Goal: Task Accomplishment & Management: Use online tool/utility

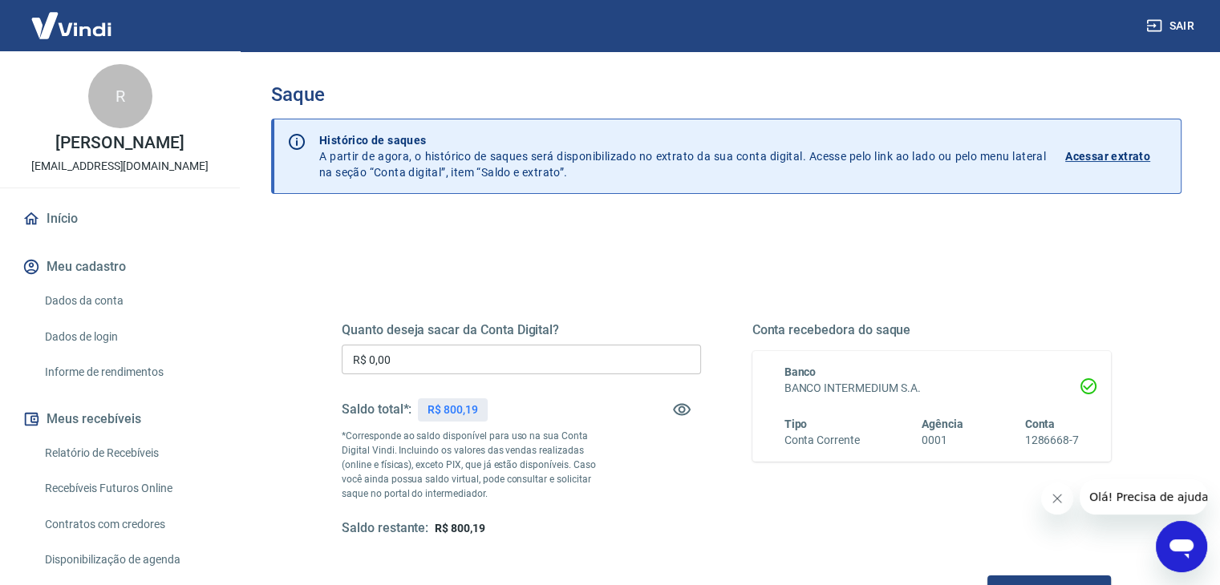
click at [476, 402] on p "R$ 800,19" at bounding box center [452, 410] width 51 height 17
click at [467, 403] on p "R$ 800,19" at bounding box center [452, 410] width 51 height 17
copy p "800,19"
click at [502, 358] on input "R$ 0,00" at bounding box center [521, 360] width 359 height 30
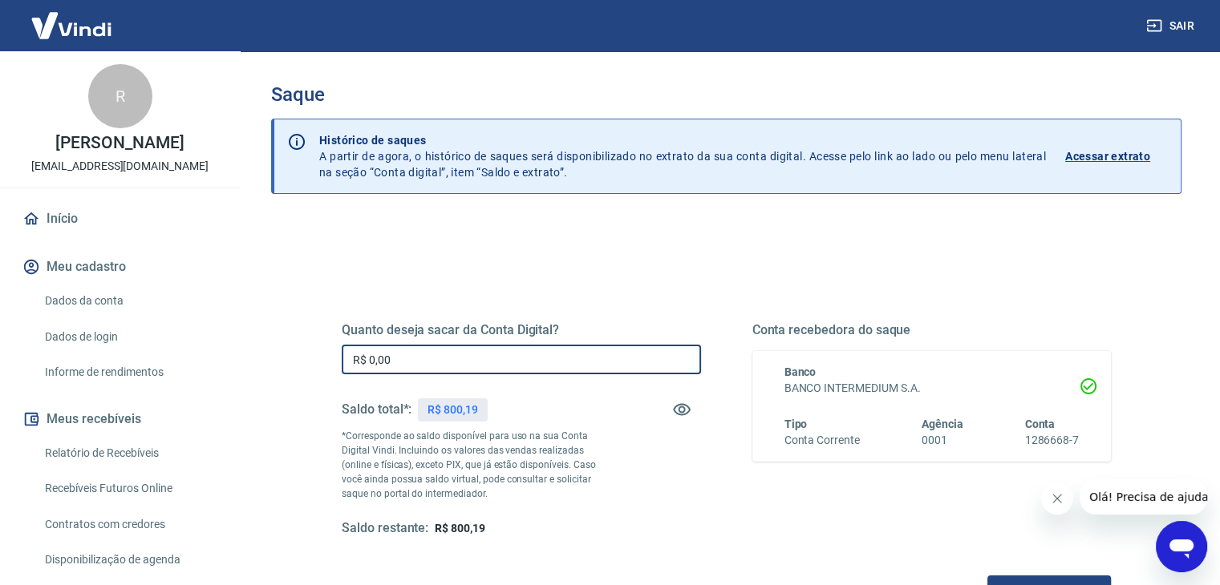
paste input "800,19"
type input "R$ 800,19"
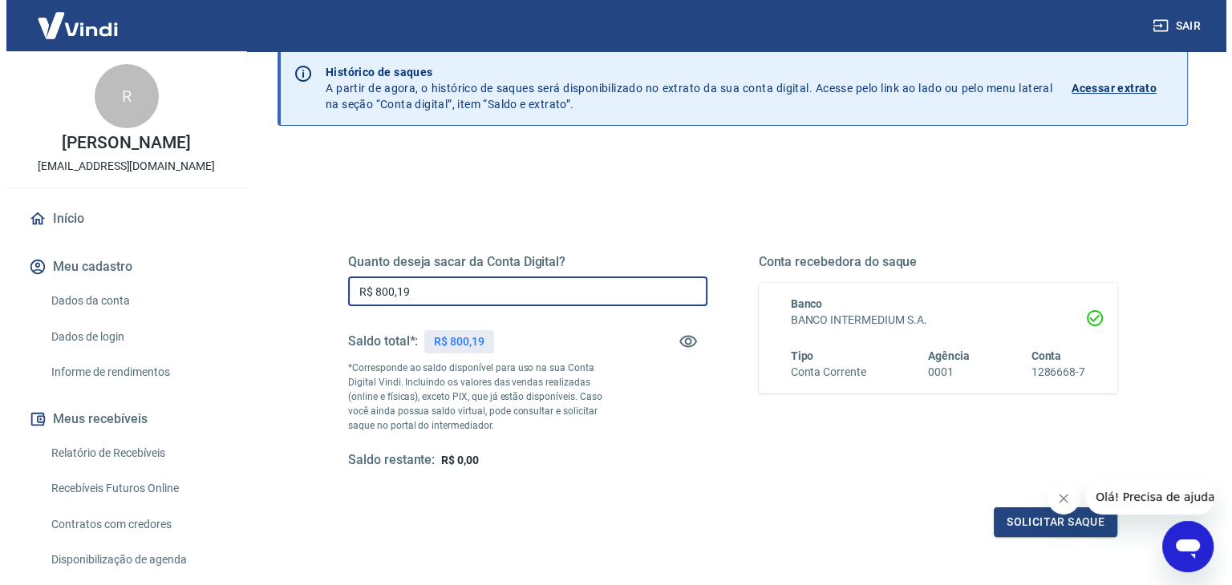
scroll to position [207, 0]
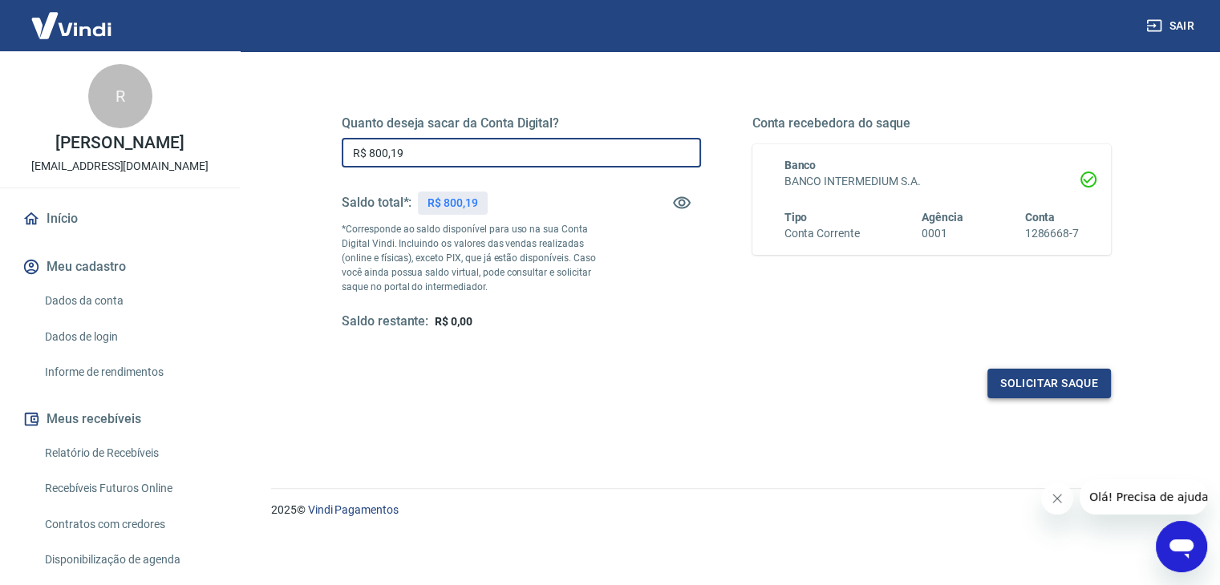
click at [1003, 377] on button "Solicitar saque" at bounding box center [1049, 384] width 124 height 30
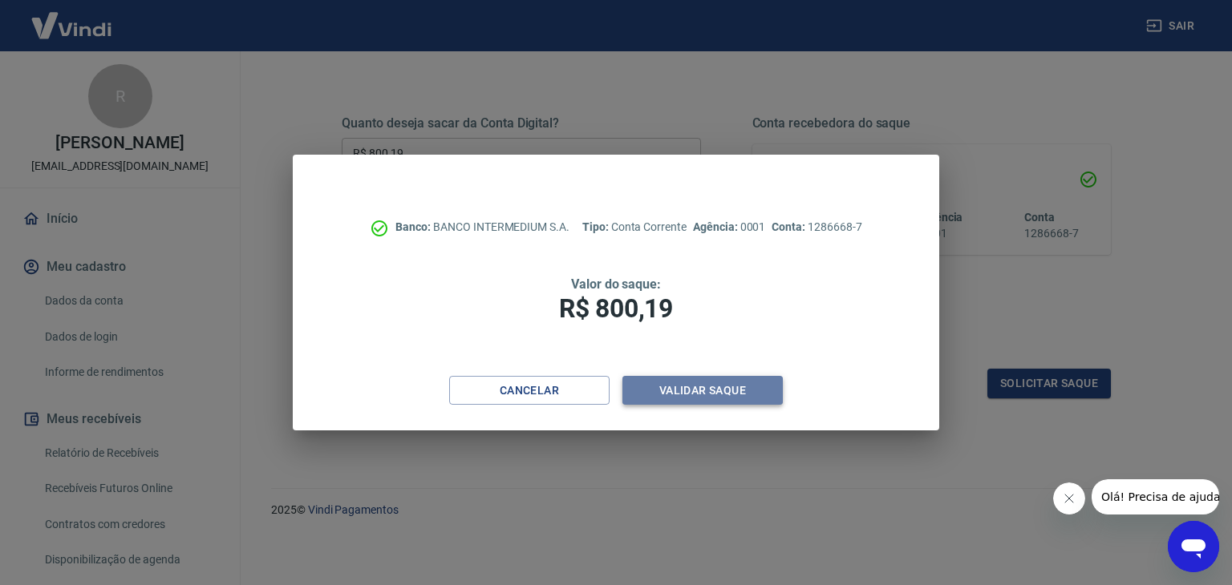
click at [650, 392] on button "Validar saque" at bounding box center [702, 391] width 160 height 30
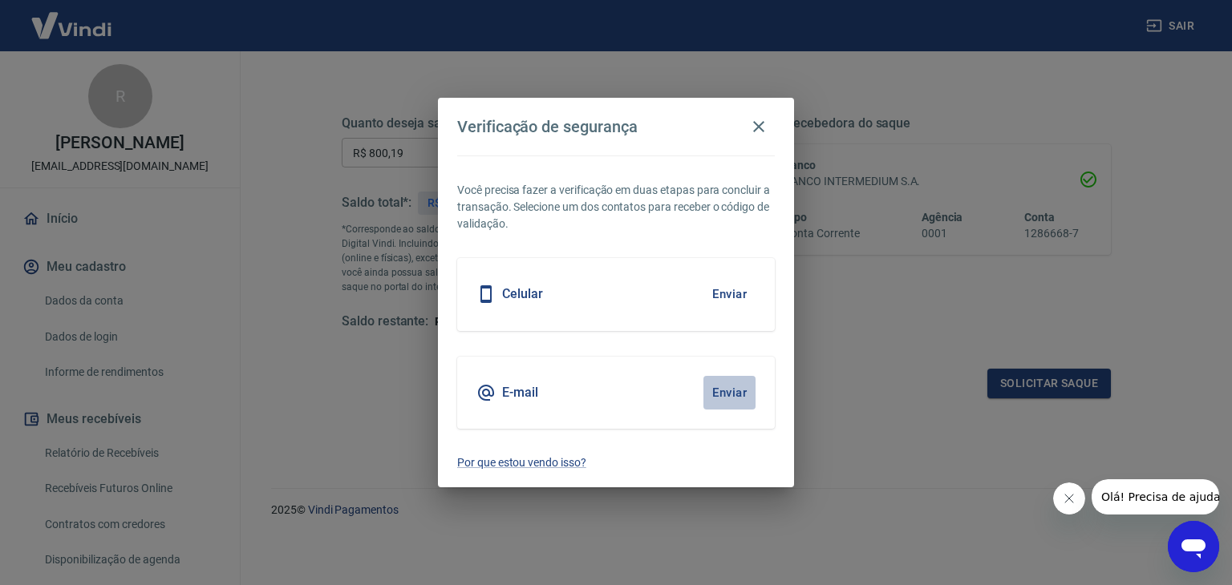
click at [730, 390] on button "Enviar" at bounding box center [729, 393] width 52 height 34
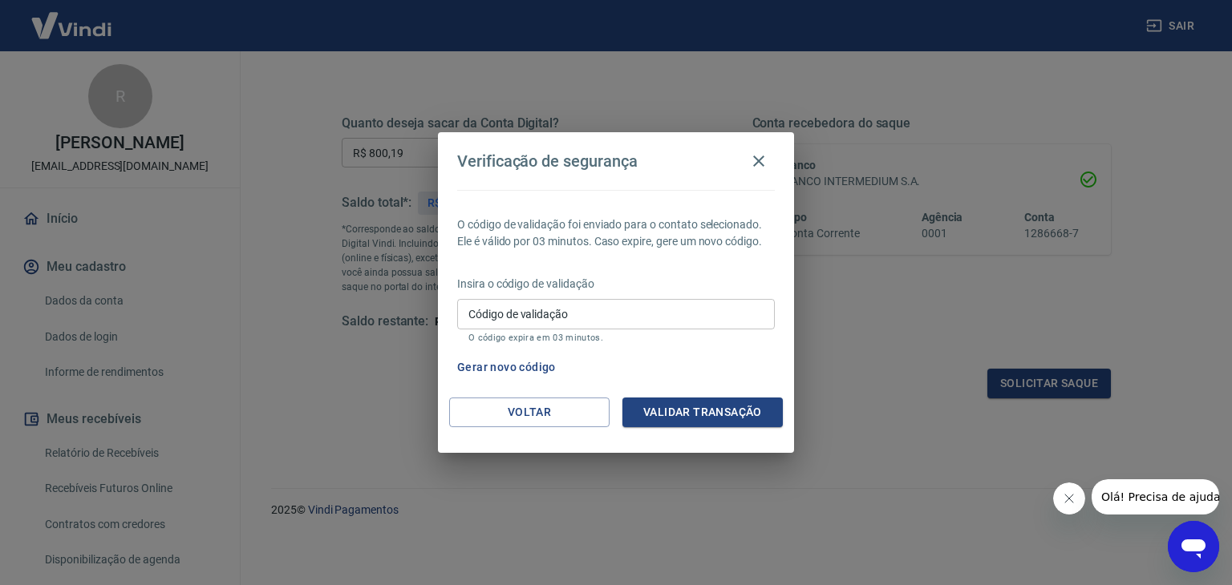
click at [680, 318] on input "Código de validação" at bounding box center [616, 314] width 318 height 30
paste input "859339"
type input "859339"
click at [686, 396] on div "O código de validação foi enviado para o contato selecionado. Ele é válido por …" at bounding box center [616, 294] width 356 height 208
click at [686, 405] on button "Validar transação" at bounding box center [702, 413] width 160 height 30
